Goal: Task Accomplishment & Management: Manage account settings

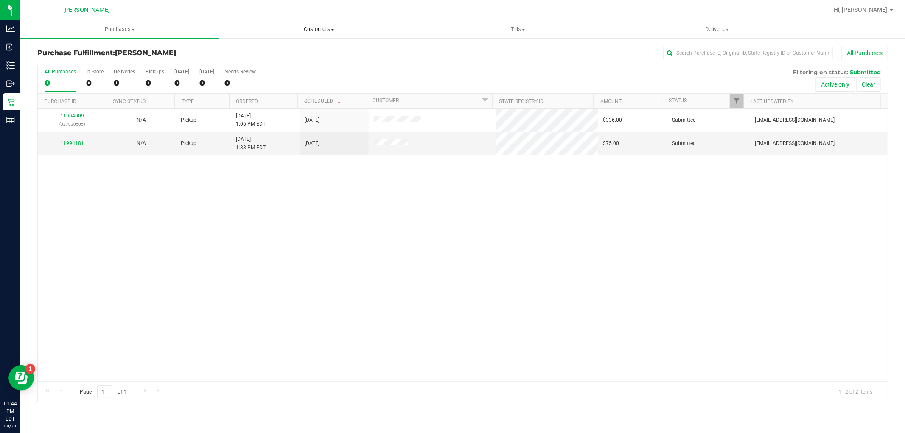
click at [328, 27] on span "Customers" at bounding box center [319, 29] width 198 height 8
click at [257, 48] on span "All customers" at bounding box center [249, 51] width 61 height 7
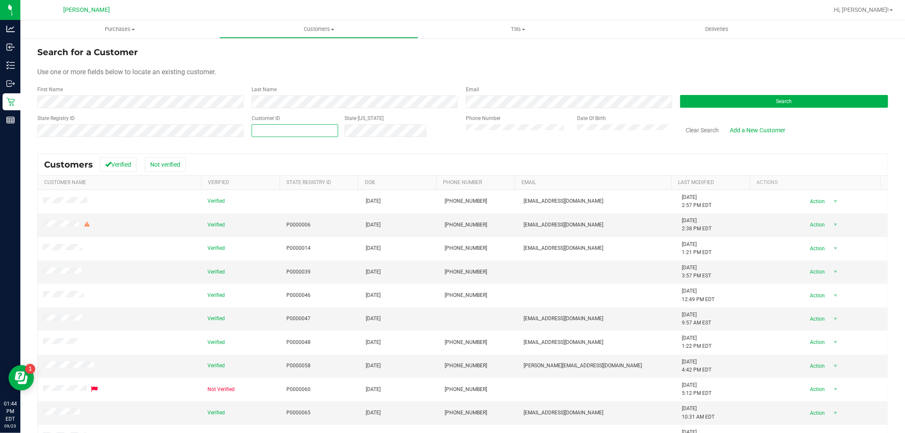
click at [266, 133] on span at bounding box center [295, 130] width 87 height 13
paste input "1571443"
type input "1571443"
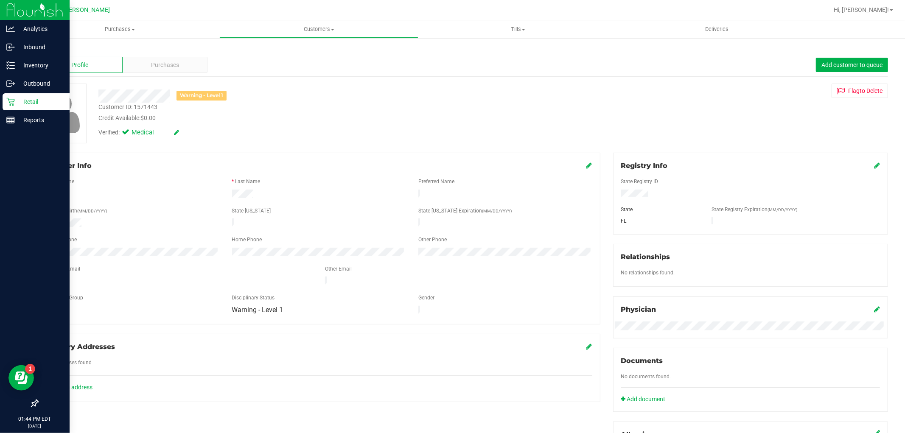
click at [20, 101] on p "Retail" at bounding box center [40, 102] width 51 height 10
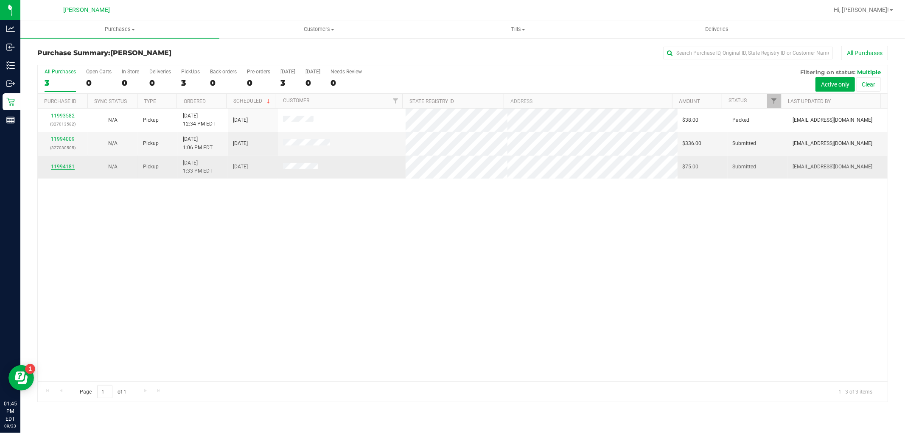
click at [59, 165] on link "11994181" at bounding box center [63, 167] width 24 height 6
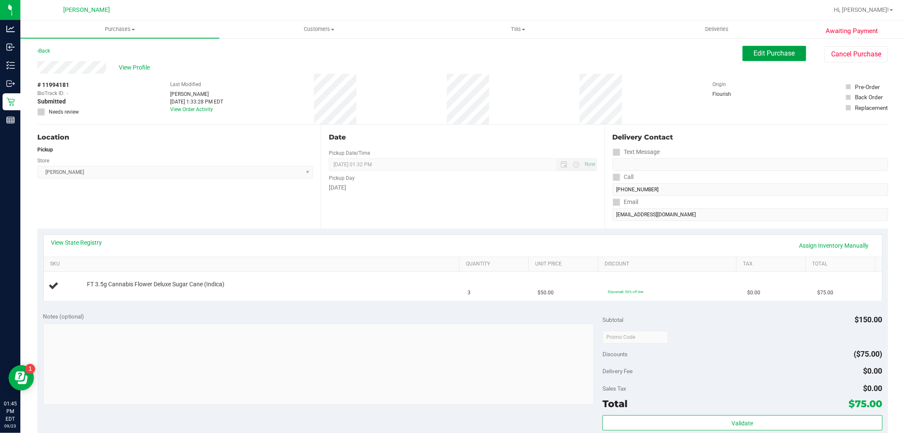
click at [743, 55] on button "Edit Purchase" at bounding box center [775, 53] width 64 height 15
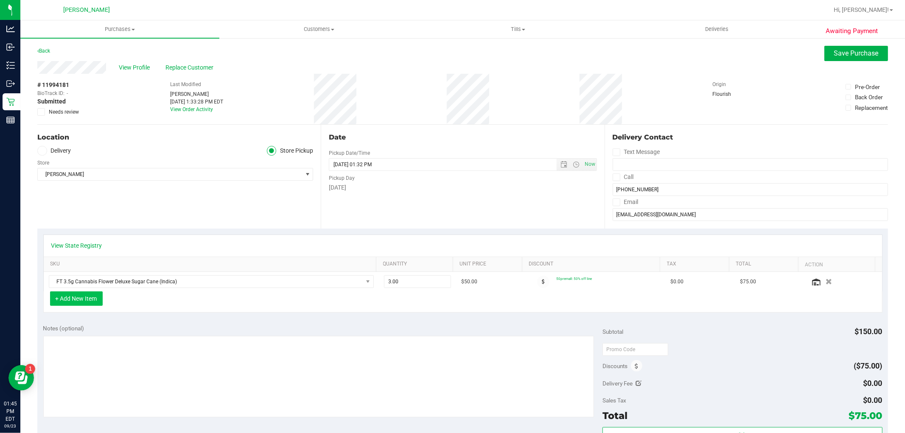
click at [76, 303] on button "+ Add New Item" at bounding box center [76, 299] width 53 height 14
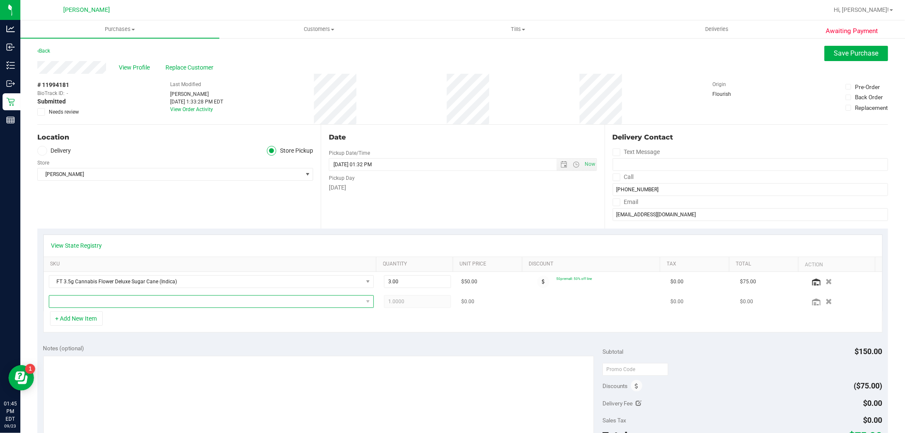
click at [341, 300] on span "NO DATA FOUND" at bounding box center [206, 302] width 314 height 12
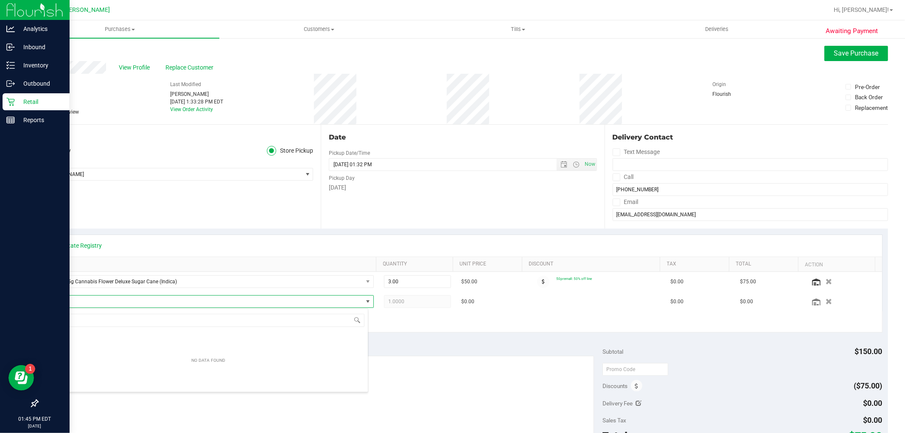
scroll to position [13, 317]
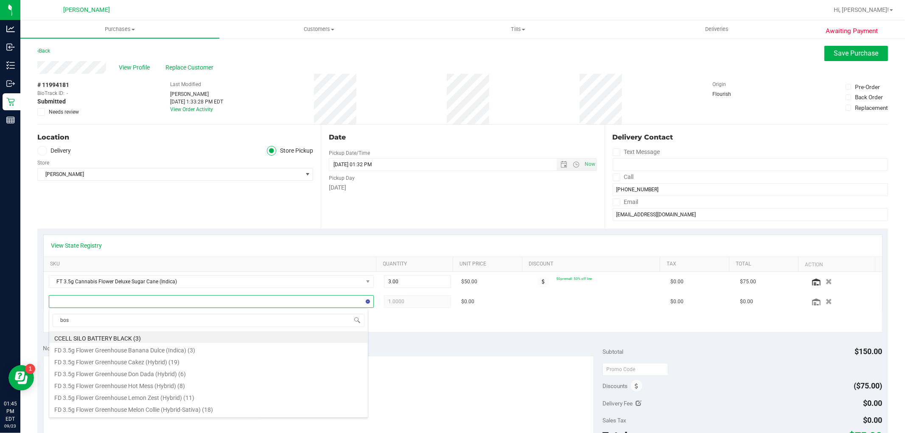
type input "boss"
click at [181, 398] on li "FT 3.5g Cannabis Flower Bosscotti (Indica) (10)" at bounding box center [208, 397] width 319 height 12
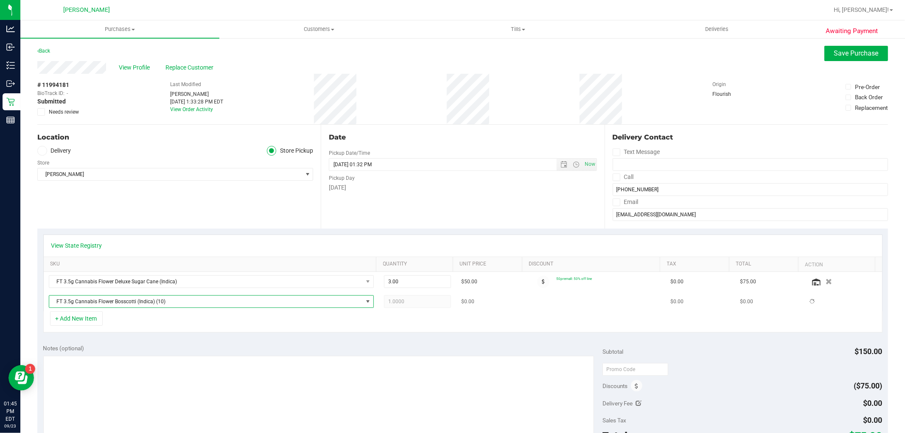
click at [427, 303] on span "1.0000 1" at bounding box center [417, 301] width 67 height 13
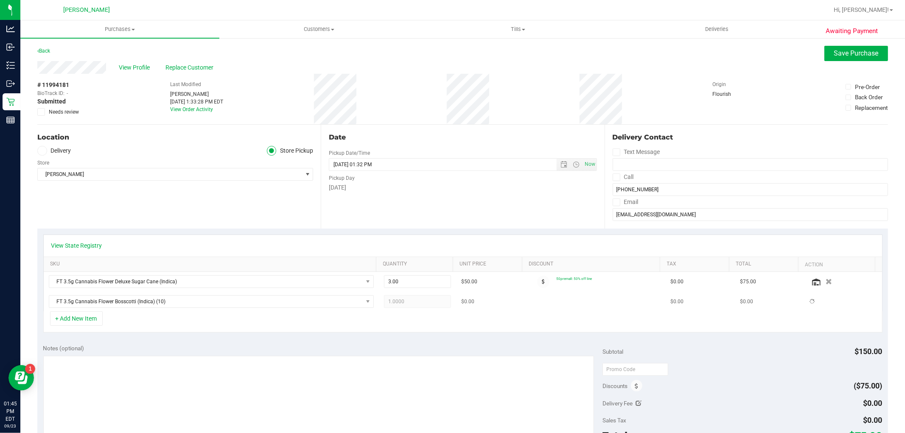
click at [427, 303] on span "1.0000 1" at bounding box center [417, 301] width 67 height 13
click at [277, 325] on div "+ Add New Item" at bounding box center [462, 321] width 839 height 21
click at [395, 295] on td "1.0000 1" at bounding box center [417, 302] width 77 height 20
click at [422, 302] on span "1.00 1" at bounding box center [417, 301] width 67 height 13
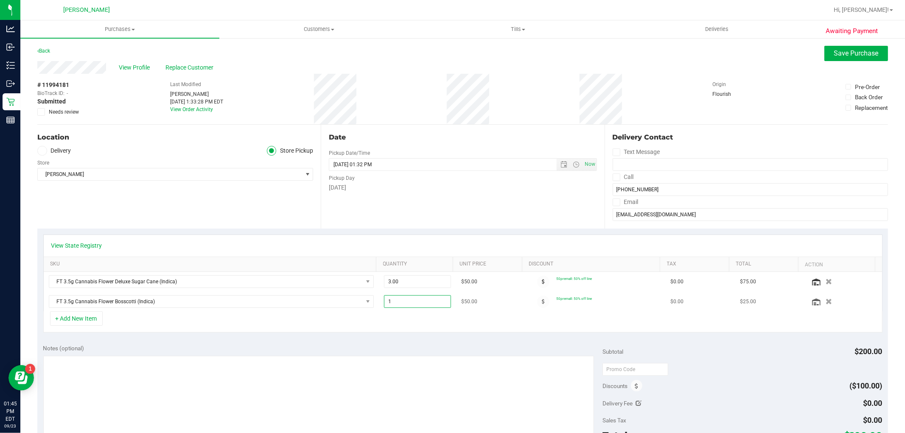
click at [422, 302] on input "1" at bounding box center [417, 302] width 66 height 12
type input "5"
click at [495, 240] on div "View State Registry" at bounding box center [463, 246] width 838 height 22
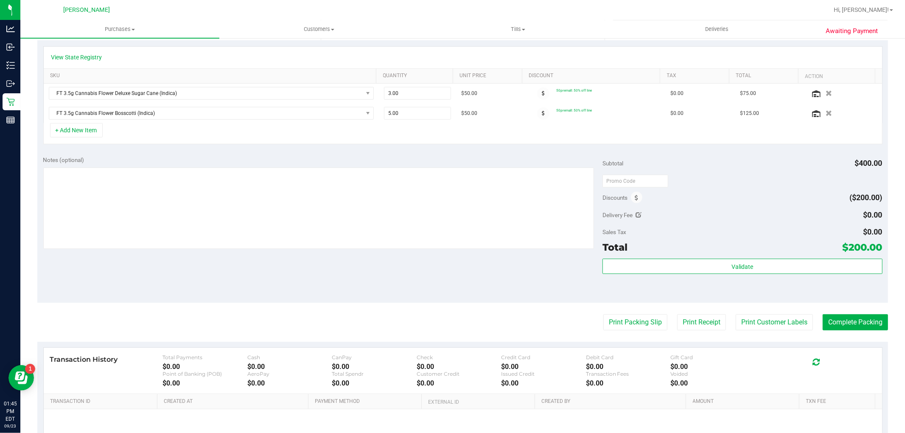
scroll to position [0, 0]
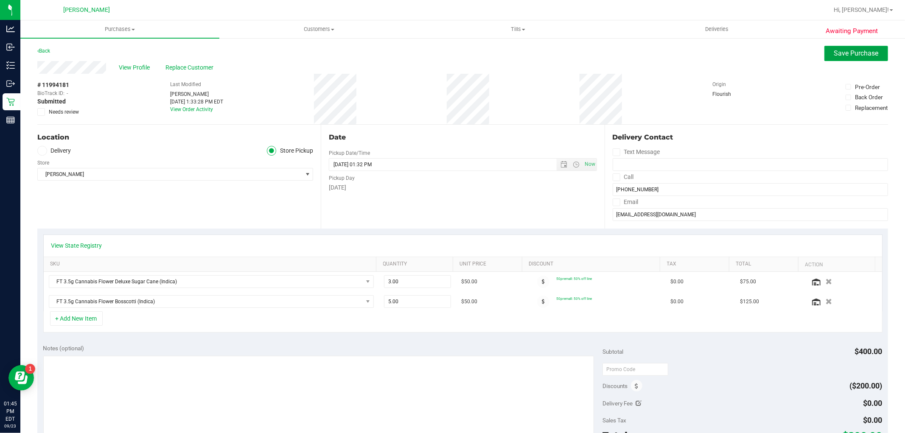
click at [872, 49] on button "Save Purchase" at bounding box center [856, 53] width 64 height 15
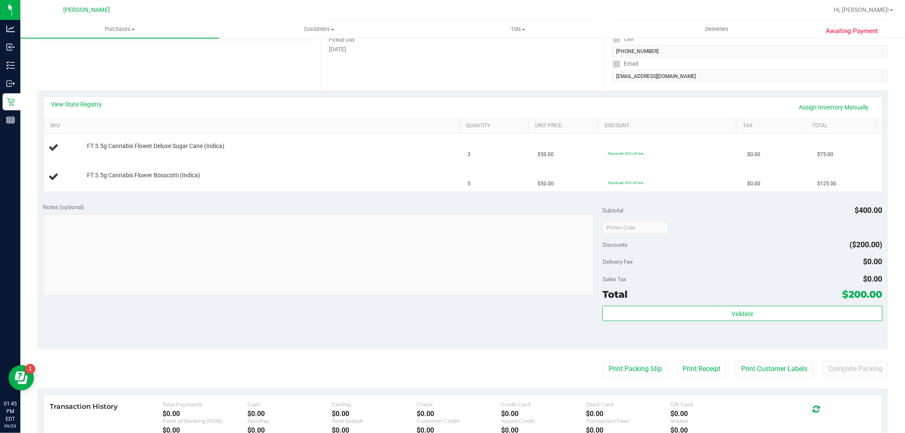
scroll to position [141, 0]
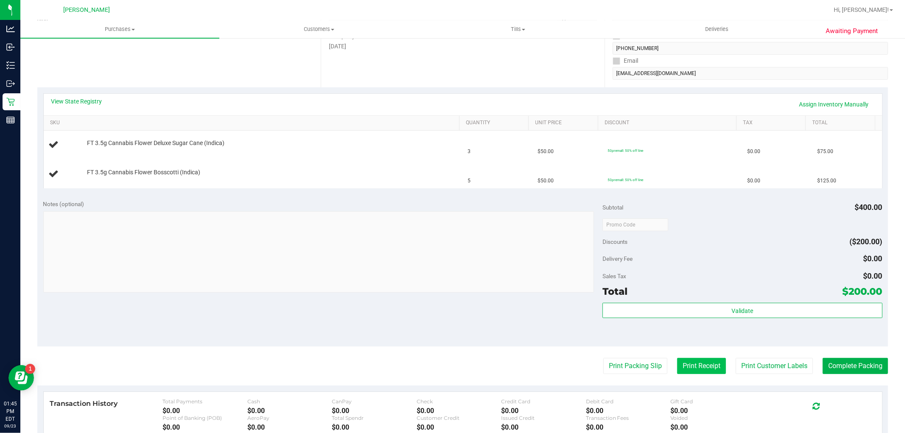
click at [711, 362] on button "Print Receipt" at bounding box center [701, 366] width 49 height 16
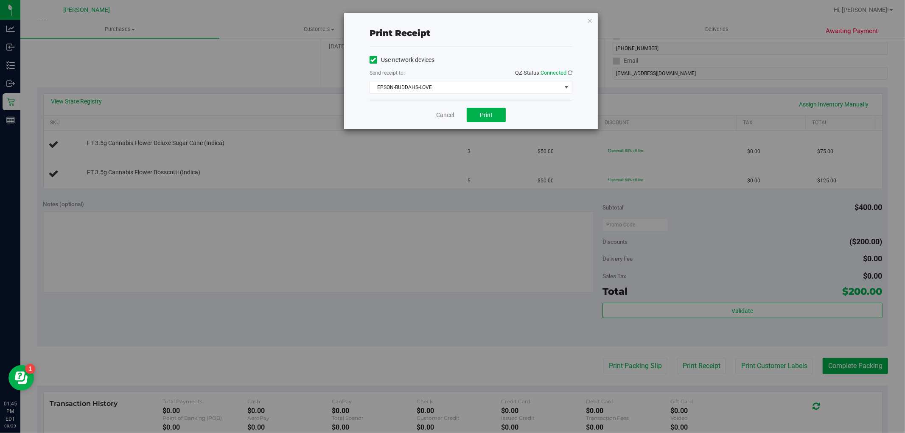
click at [209, 174] on div "Print receipt Use network devices Send receipt to: QZ Status: Connected EPSON-B…" at bounding box center [455, 216] width 911 height 433
click at [444, 118] on link "Cancel" at bounding box center [445, 115] width 18 height 9
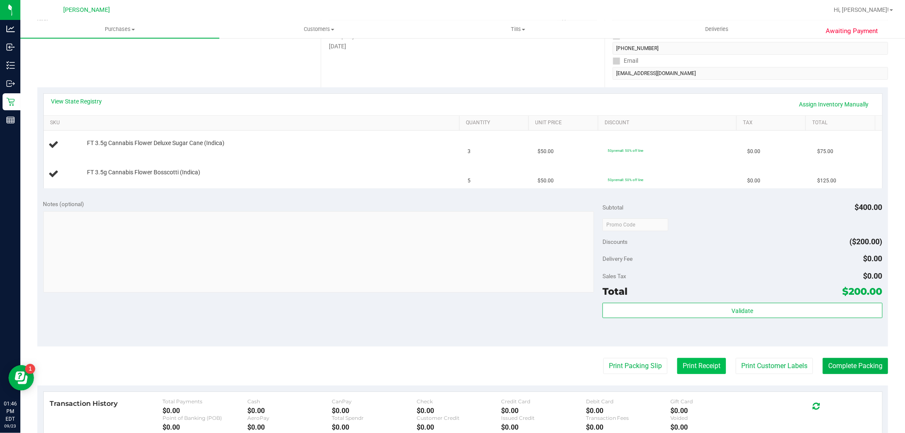
click at [694, 362] on button "Print Receipt" at bounding box center [701, 366] width 49 height 16
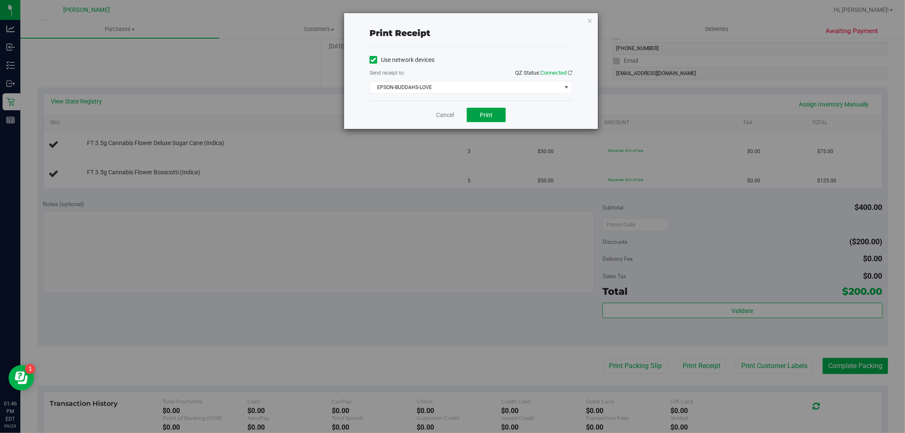
click at [482, 121] on button "Print" at bounding box center [486, 115] width 39 height 14
click at [443, 117] on link "Cancel" at bounding box center [445, 115] width 18 height 9
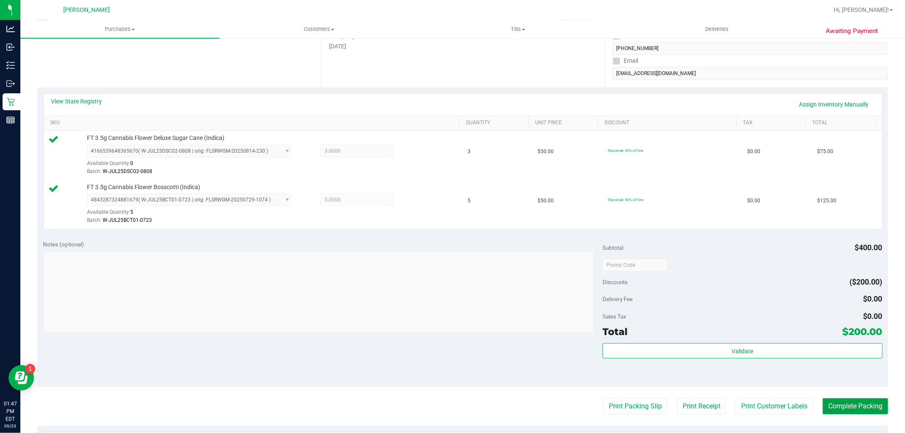
click at [868, 409] on button "Complete Packing" at bounding box center [855, 406] width 65 height 16
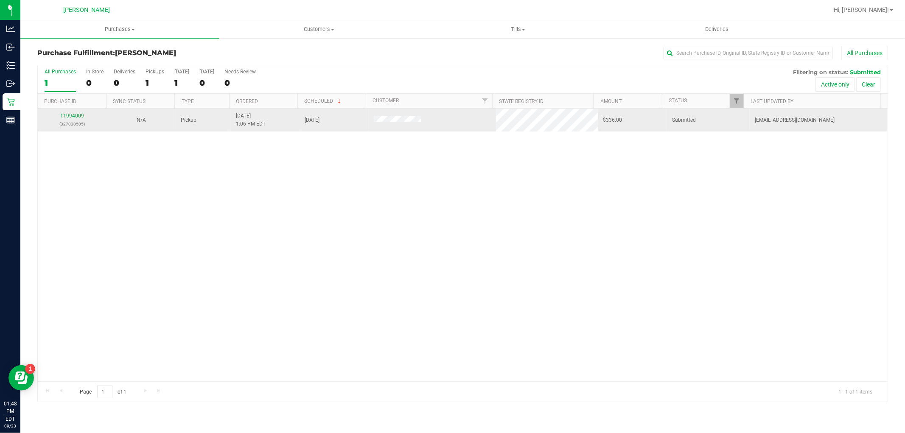
click at [69, 121] on p "(327030505)" at bounding box center [72, 124] width 59 height 8
click at [72, 117] on link "11994009" at bounding box center [72, 116] width 24 height 6
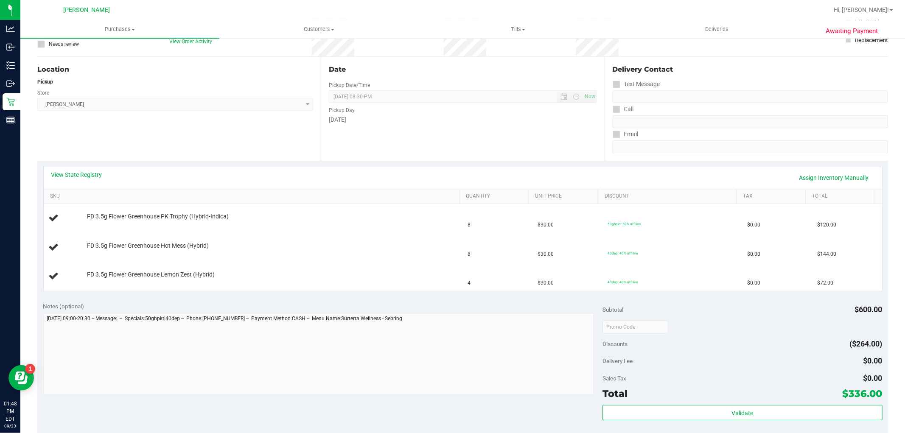
scroll to position [188, 0]
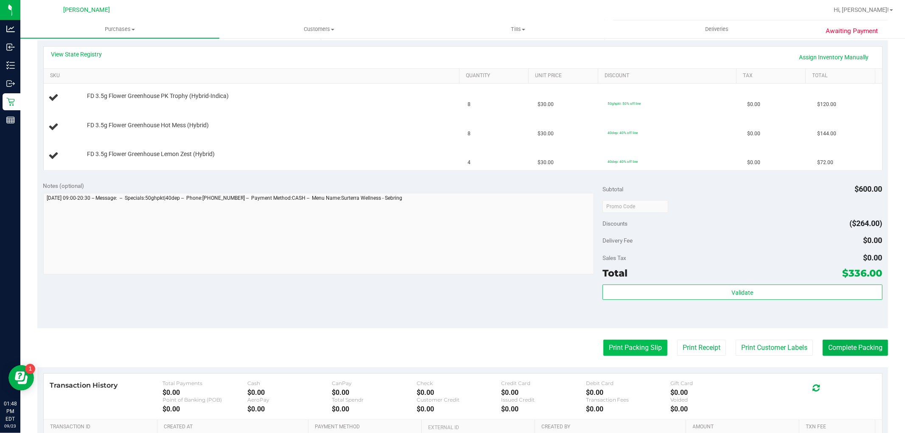
click at [605, 352] on button "Print Packing Slip" at bounding box center [635, 348] width 64 height 16
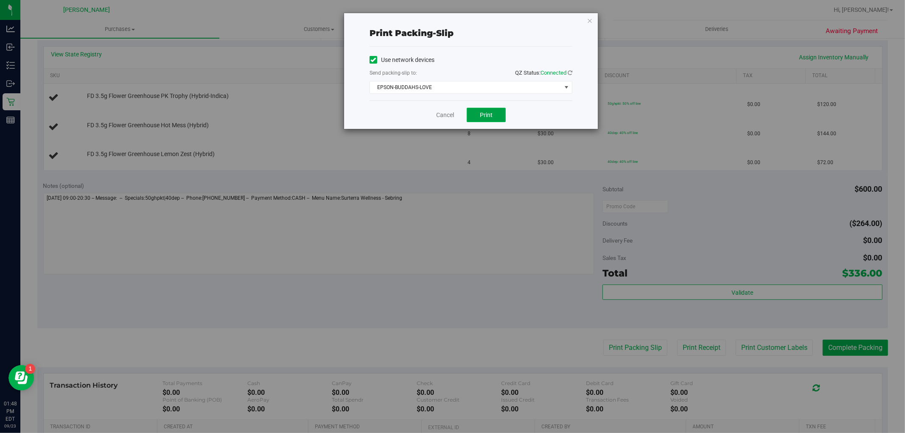
click at [488, 113] on span "Print" at bounding box center [486, 115] width 13 height 7
click at [443, 117] on link "Cancel" at bounding box center [445, 115] width 18 height 9
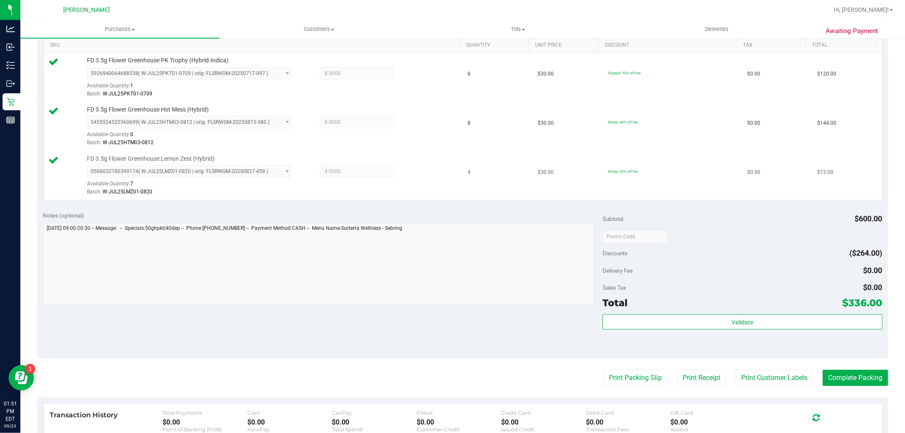
scroll to position [235, 0]
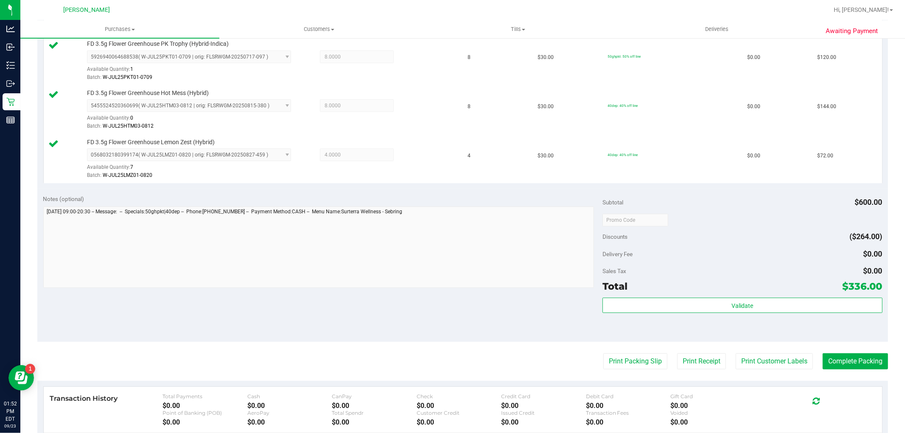
click at [867, 371] on purchase-details "Back Edit Purchase Cancel Purchase View Profile # 11994009 BioTrack ID: - Submi…" at bounding box center [462, 174] width 851 height 729
click at [855, 352] on purchase-details "Back Edit Purchase Cancel Purchase View Profile # 11994009 BioTrack ID: - Submi…" at bounding box center [462, 174] width 851 height 729
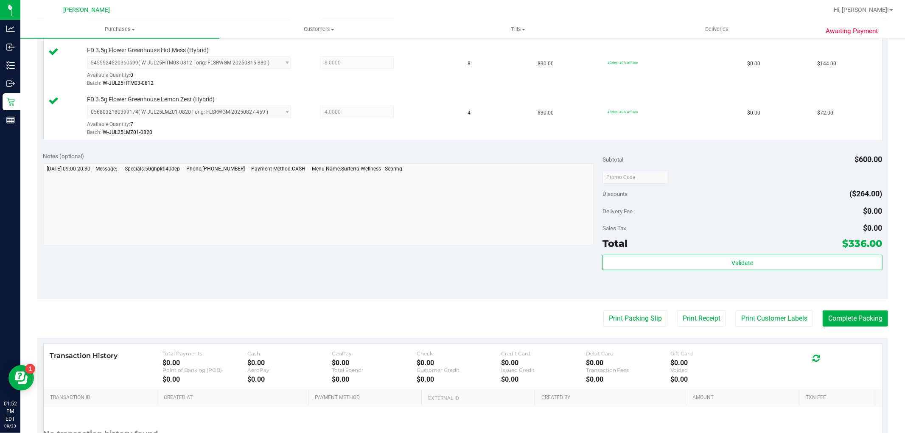
scroll to position [283, 0]
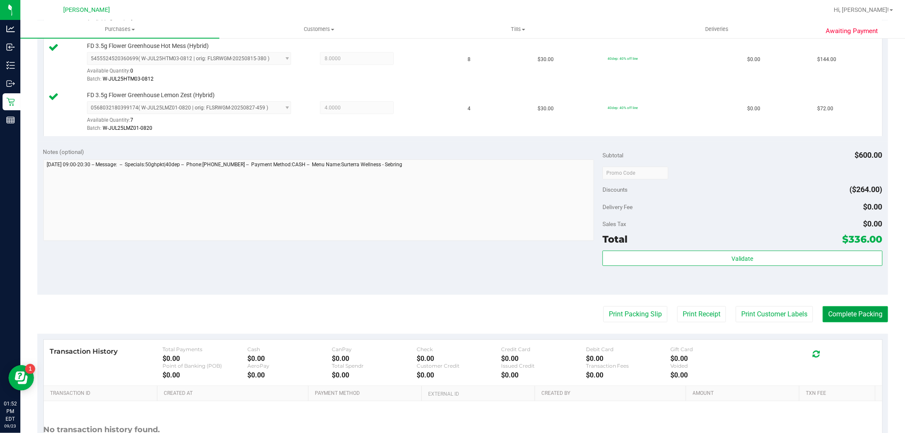
click at [855, 316] on button "Complete Packing" at bounding box center [855, 314] width 65 height 16
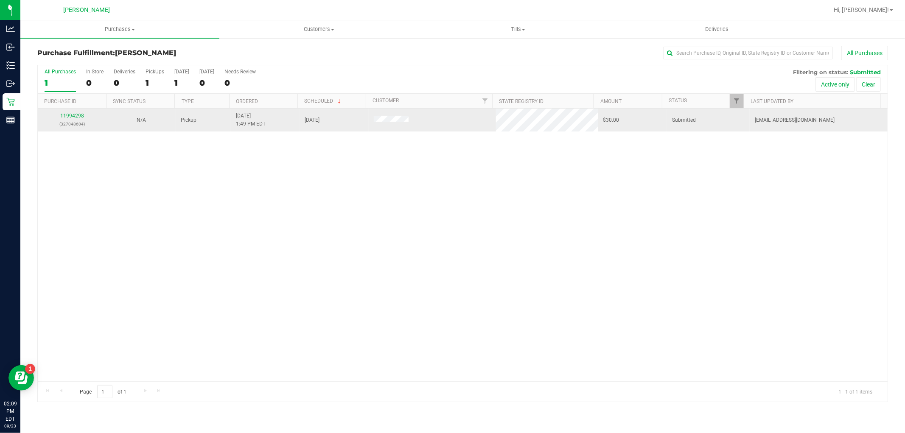
click at [78, 120] on p "(327048604)" at bounding box center [72, 124] width 59 height 8
click at [78, 117] on link "11994298" at bounding box center [72, 116] width 24 height 6
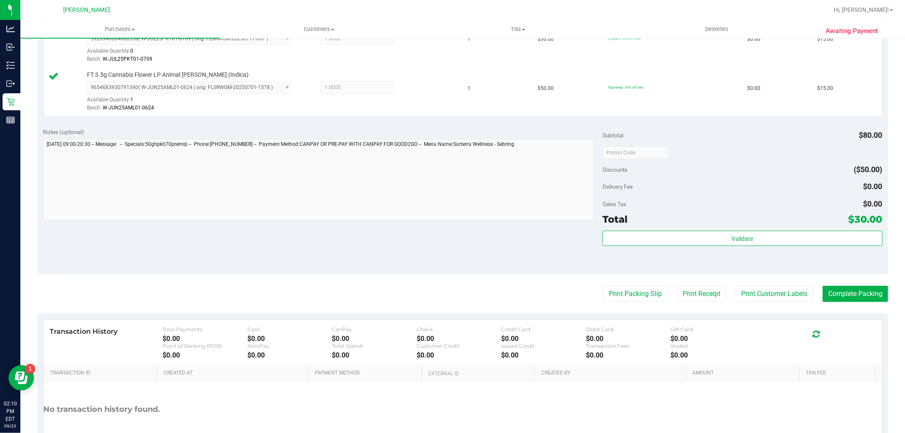
scroll to position [283, 0]
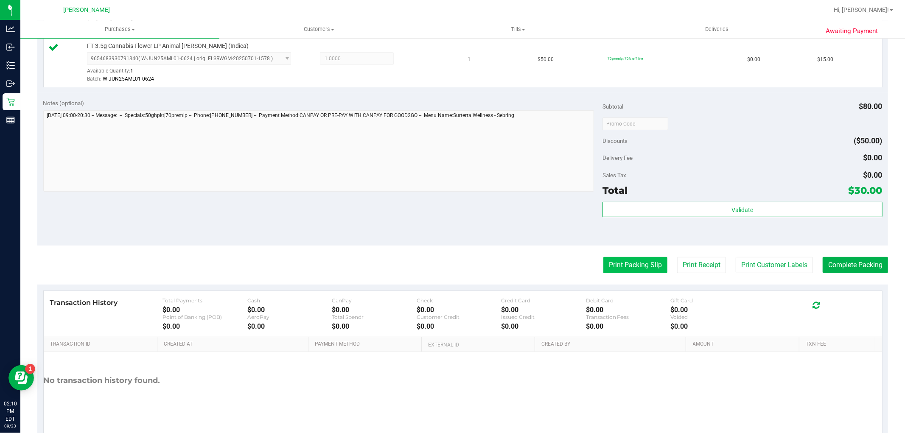
click at [603, 262] on button "Print Packing Slip" at bounding box center [635, 265] width 64 height 16
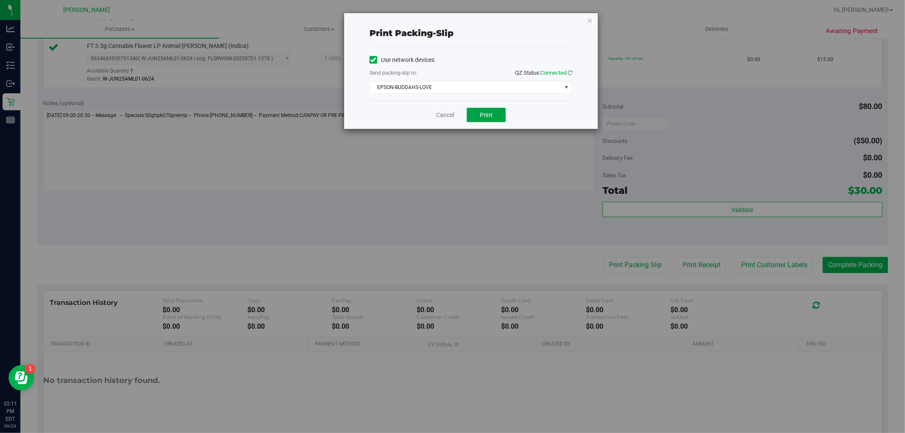
click at [491, 119] on button "Print" at bounding box center [486, 115] width 39 height 14
drag, startPoint x: 452, startPoint y: 113, endPoint x: 501, endPoint y: 143, distance: 56.5
click at [452, 113] on link "Cancel" at bounding box center [445, 115] width 18 height 9
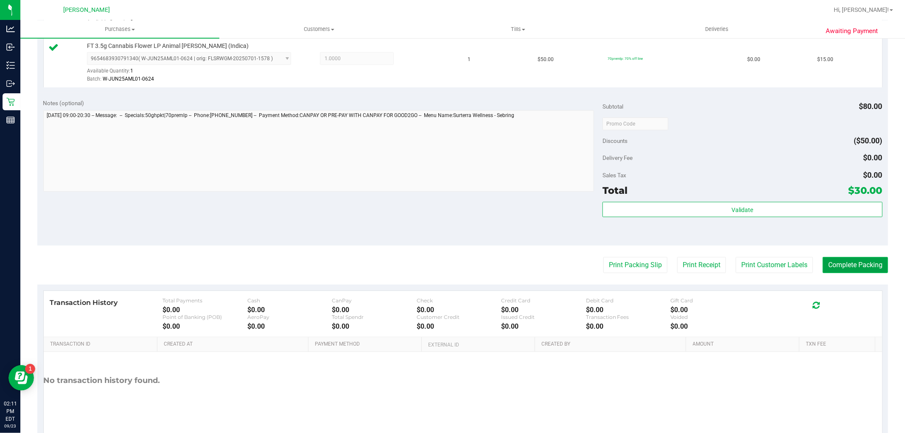
click at [847, 261] on button "Complete Packing" at bounding box center [855, 265] width 65 height 16
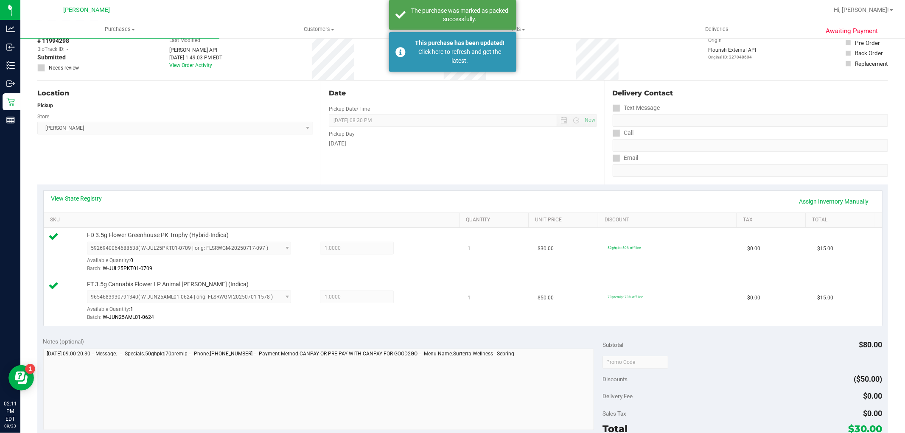
scroll to position [0, 0]
